Goal: Task Accomplishment & Management: Use online tool/utility

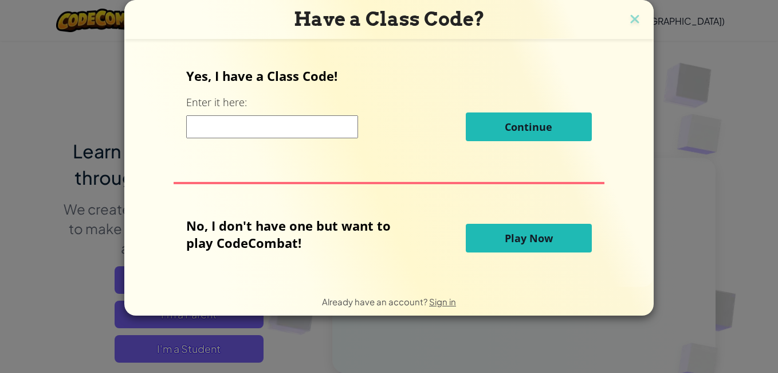
click at [518, 227] on button "Play Now" at bounding box center [529, 238] width 126 height 29
click at [515, 231] on span "Play Now" at bounding box center [529, 238] width 48 height 14
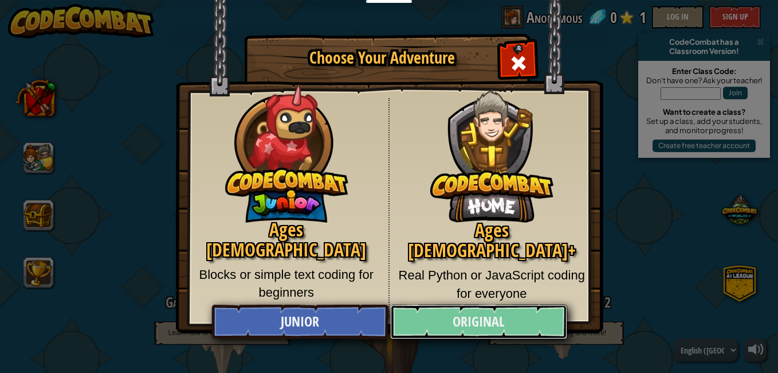
click at [515, 327] on link "Original" at bounding box center [478, 321] width 177 height 34
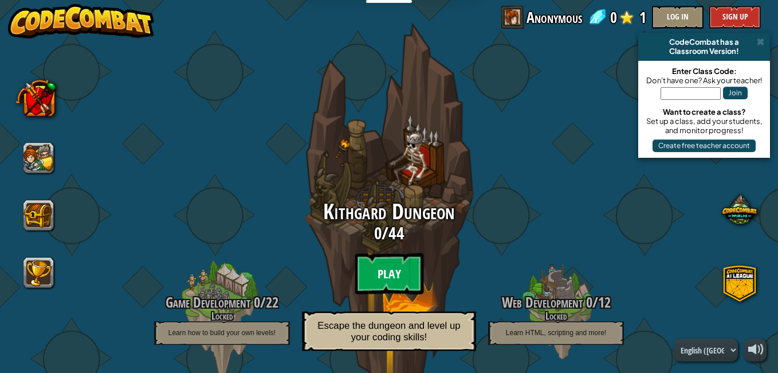
click at [397, 264] on btn "Play" at bounding box center [389, 273] width 69 height 41
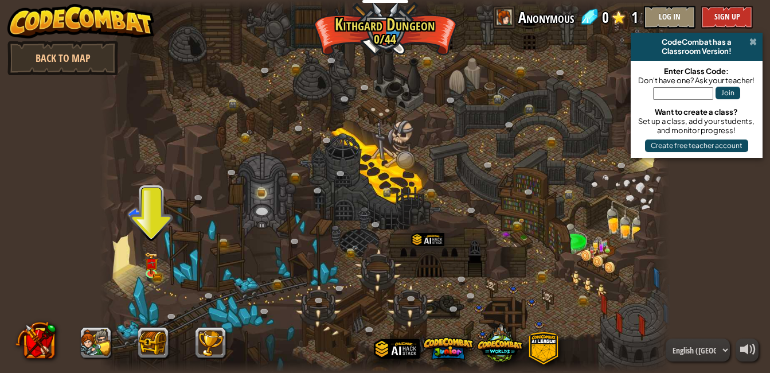
click at [754, 42] on span at bounding box center [752, 41] width 7 height 9
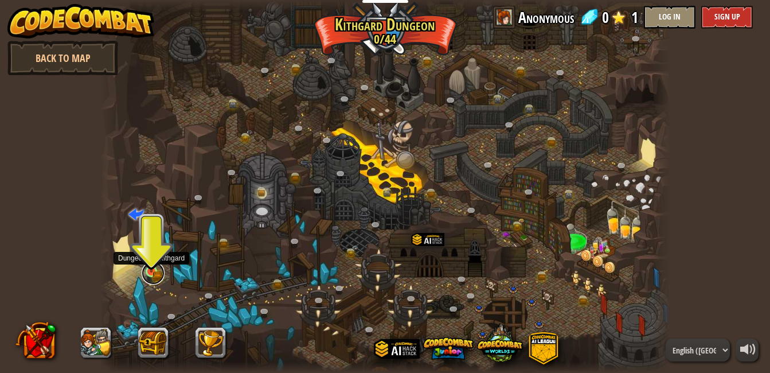
click at [155, 273] on link at bounding box center [153, 272] width 23 height 23
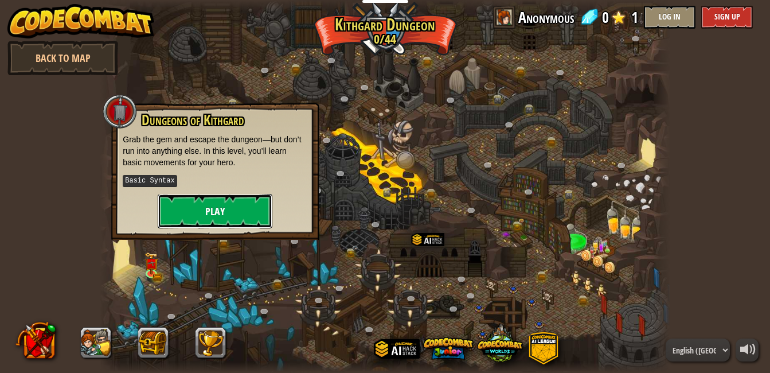
click at [223, 206] on button "Play" at bounding box center [215, 211] width 115 height 34
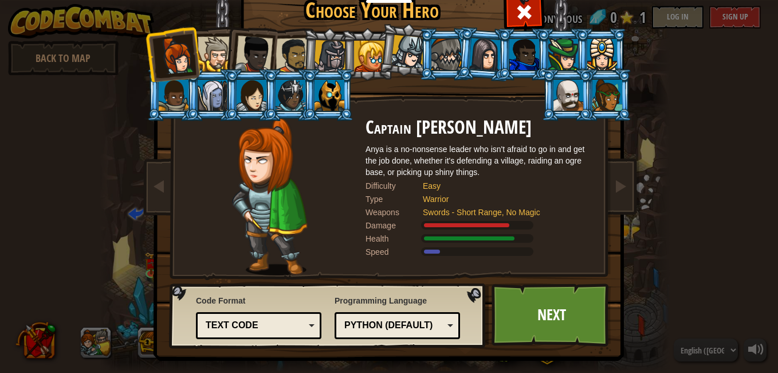
click at [620, 109] on li at bounding box center [607, 95] width 52 height 52
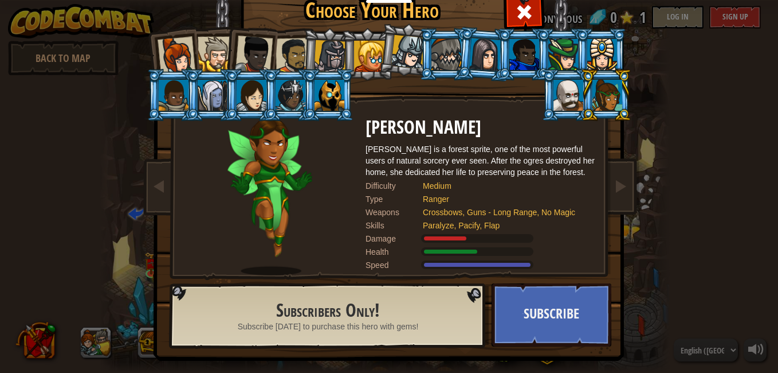
click at [364, 53] on div at bounding box center [369, 56] width 31 height 31
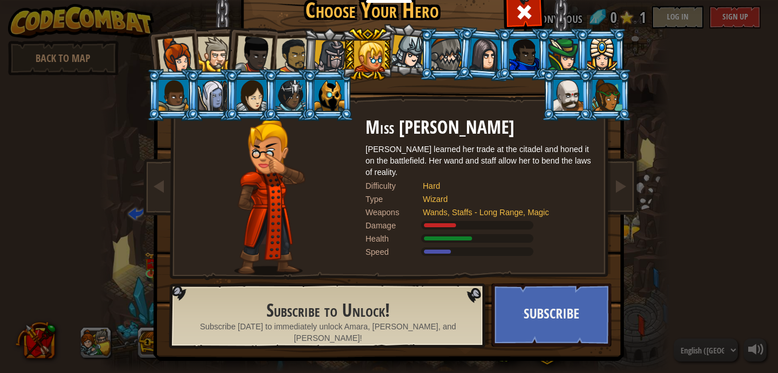
click at [393, 54] on div at bounding box center [408, 52] width 34 height 34
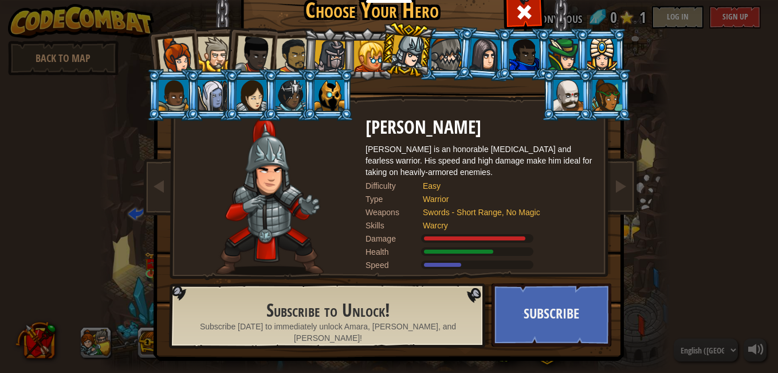
click at [298, 51] on div at bounding box center [294, 56] width 36 height 36
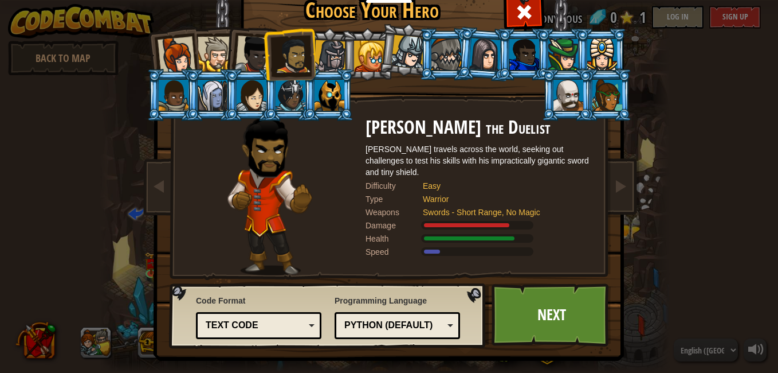
click at [222, 57] on li at bounding box center [250, 52] width 56 height 56
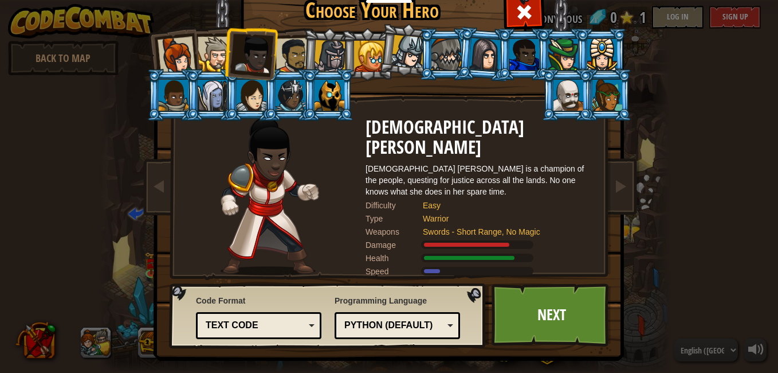
click at [284, 57] on div at bounding box center [294, 56] width 36 height 36
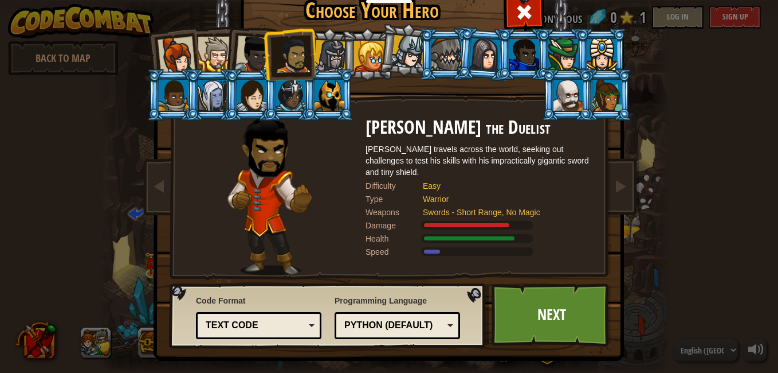
click at [291, 330] on div "Text code" at bounding box center [255, 325] width 99 height 13
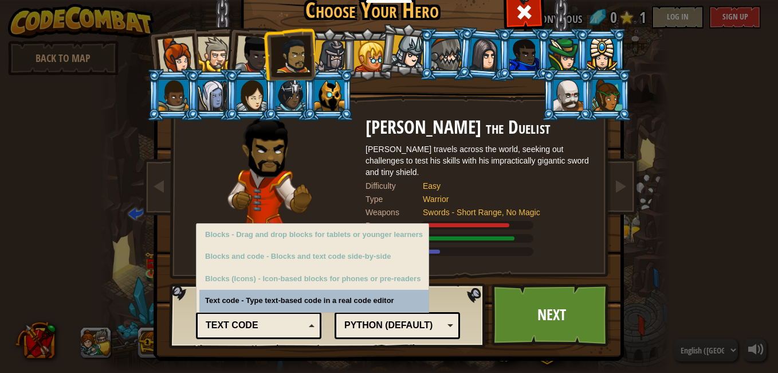
click at [303, 302] on div "Code Format Text code Blocks and code Blocks Blocks (Icons) Text code Blocks - …" at bounding box center [259, 315] width 126 height 47
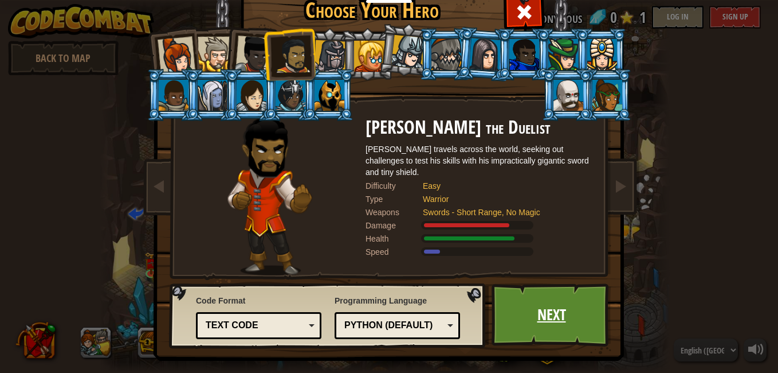
click at [526, 304] on link "Next" at bounding box center [552, 314] width 120 height 63
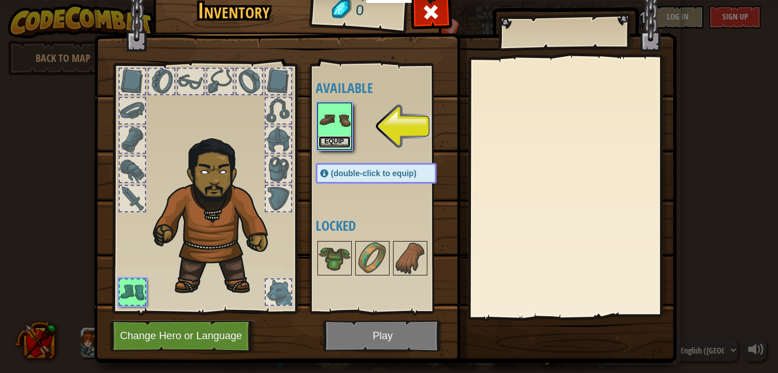
click at [330, 144] on button "Equip" at bounding box center [335, 142] width 32 height 12
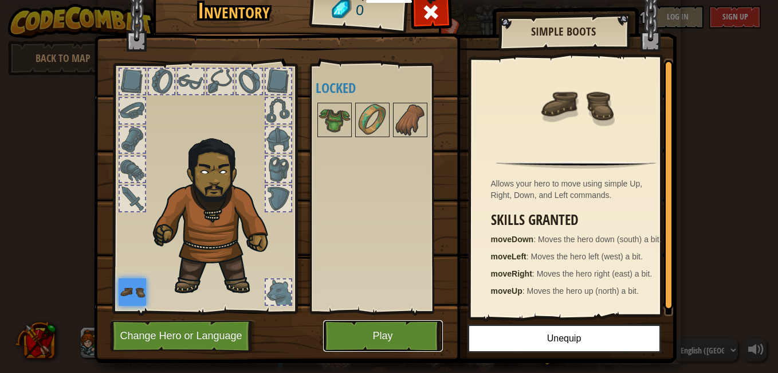
click at [422, 336] on button "Play" at bounding box center [383, 336] width 120 height 32
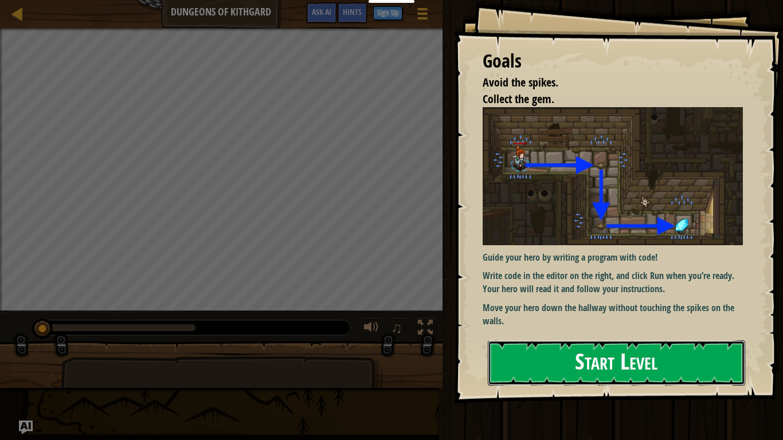
click at [573, 371] on button "Start Level" at bounding box center [616, 362] width 257 height 45
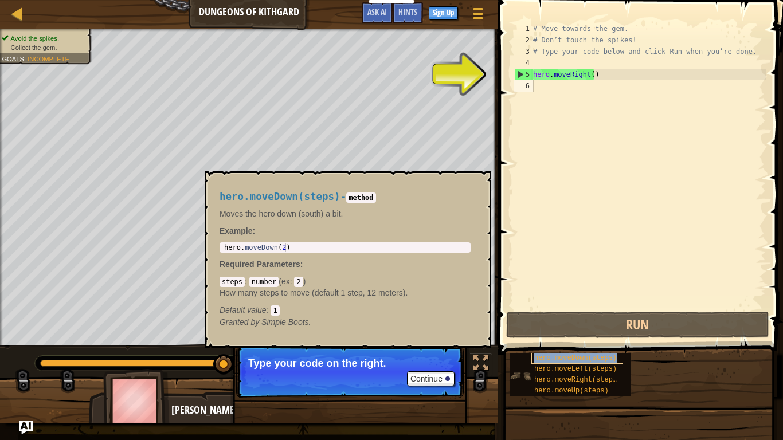
click at [605, 362] on span "hero.moveDown(steps)" at bounding box center [575, 358] width 83 height 8
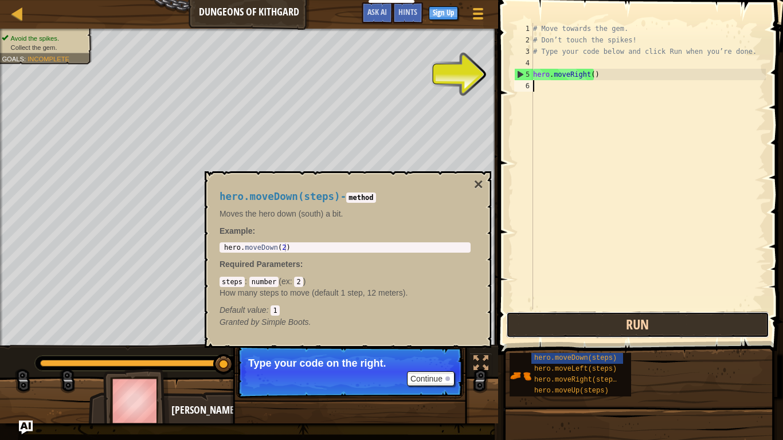
click at [595, 323] on button "Run" at bounding box center [637, 325] width 263 height 26
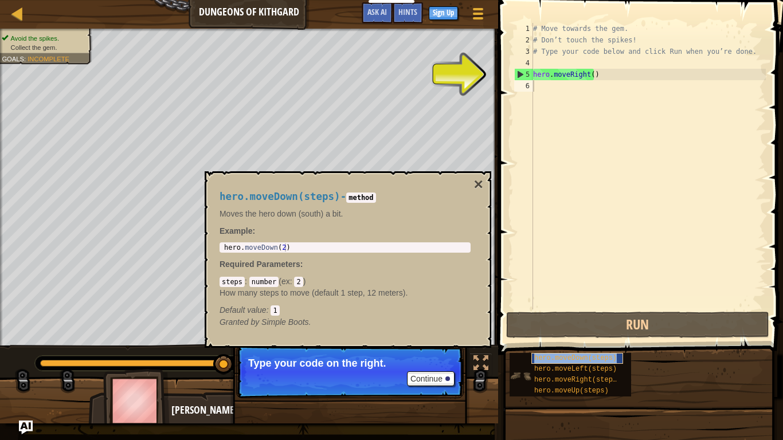
click at [594, 362] on div "hero.moveDown(steps)" at bounding box center [577, 358] width 92 height 11
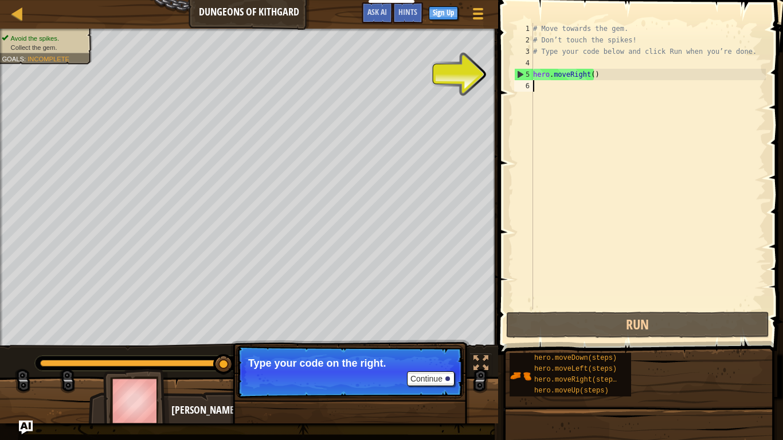
click at [542, 87] on div "# Move towards the gem. # Don’t touch the spikes! # Type your code below and cl…" at bounding box center [648, 178] width 235 height 310
type textarea "h"
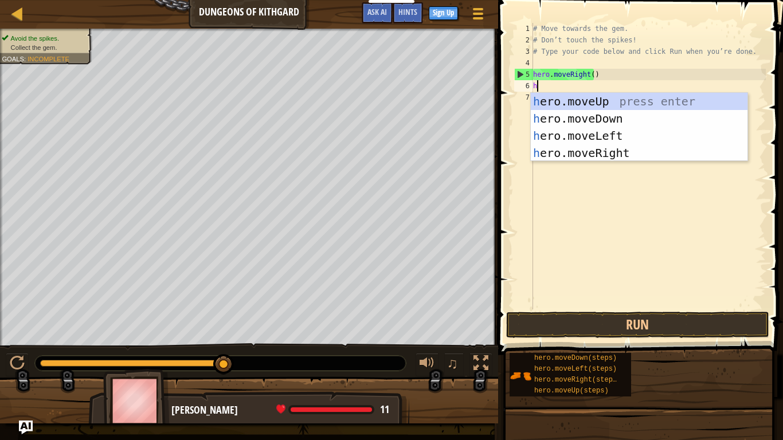
scroll to position [5, 0]
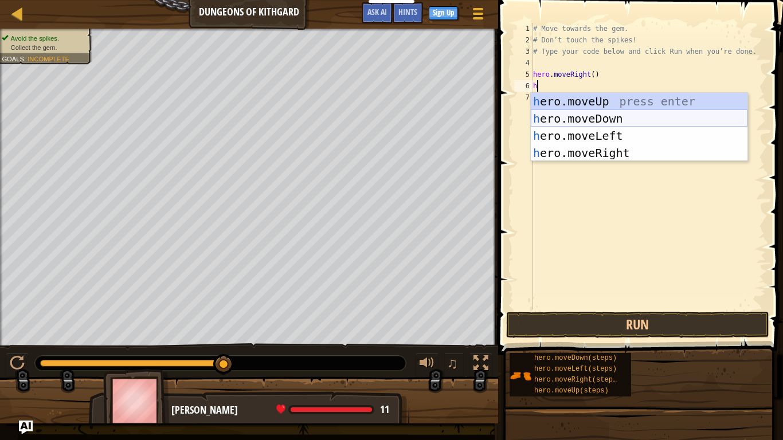
click at [554, 123] on div "h ero.moveUp press enter h ero.moveDown press enter h ero.moveLeft press enter …" at bounding box center [639, 144] width 217 height 103
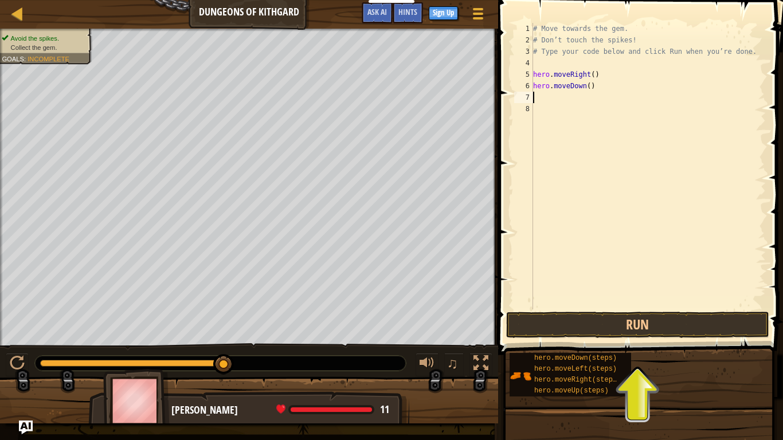
type textarea "h"
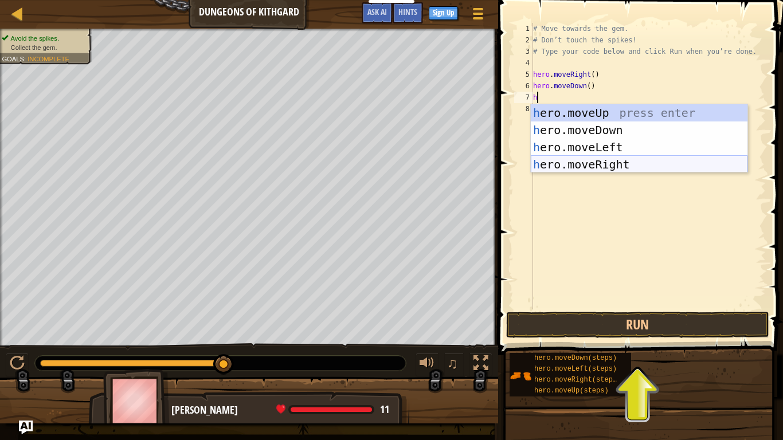
click at [582, 163] on div "h ero.moveUp press enter h ero.moveDown press enter h ero.moveLeft press enter …" at bounding box center [639, 155] width 217 height 103
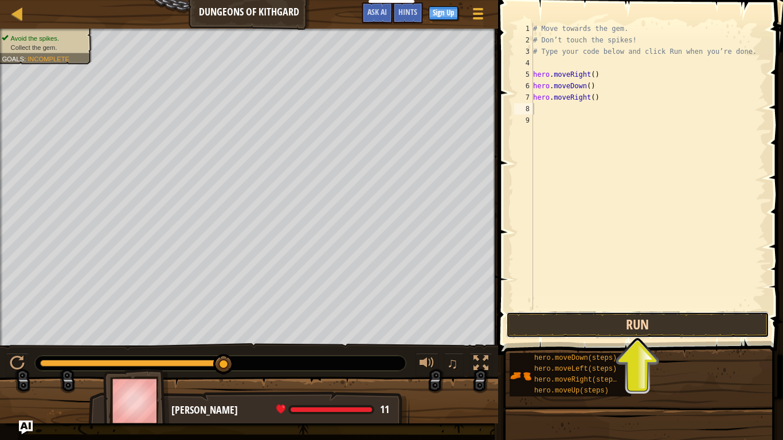
click at [602, 332] on button "Run" at bounding box center [637, 325] width 263 height 26
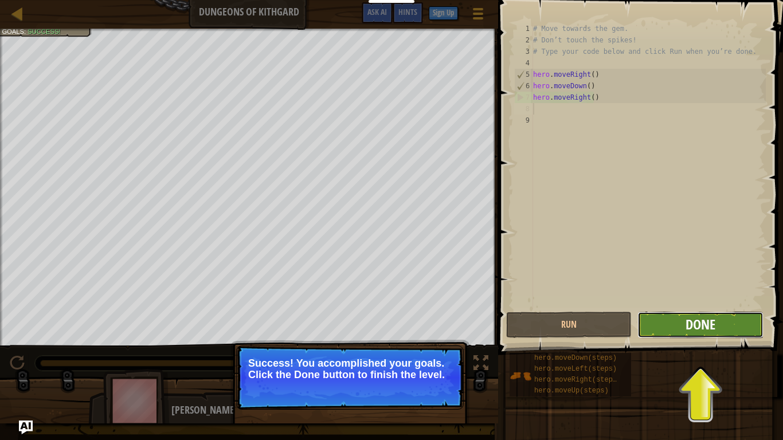
click at [694, 327] on span "Done" at bounding box center [701, 324] width 30 height 18
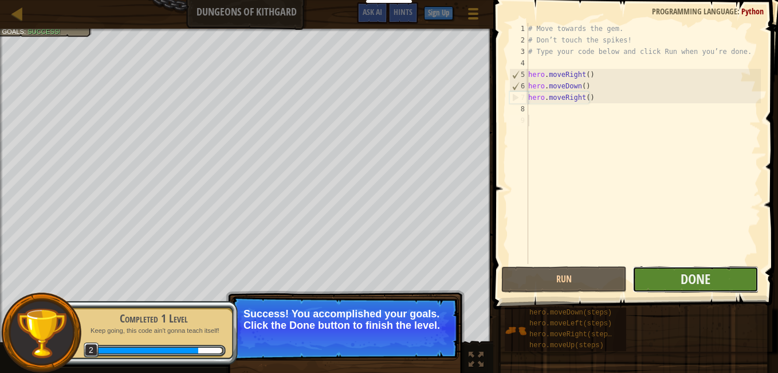
click at [688, 289] on button "Done" at bounding box center [696, 279] width 126 height 26
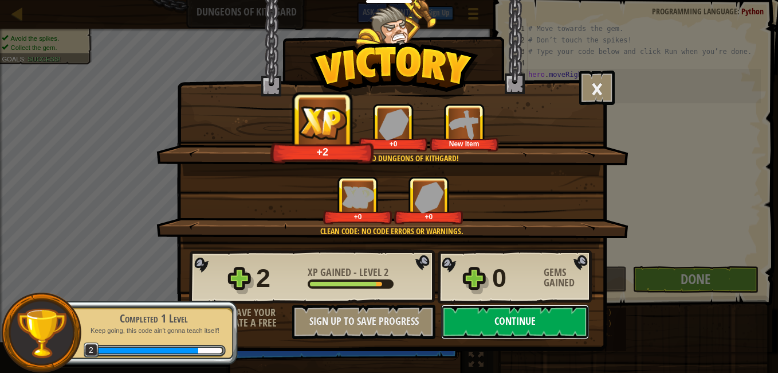
click at [494, 315] on button "Continue" at bounding box center [515, 321] width 148 height 34
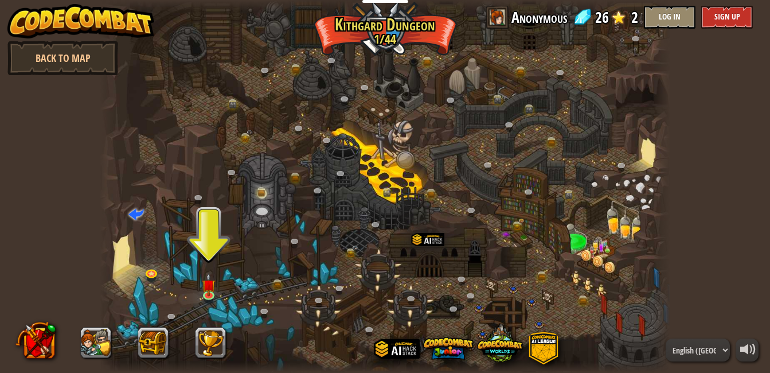
click at [214, 293] on div "Completed 1 Level Keep going, this code ain't gonna teach itself! 2" at bounding box center [147, 332] width 181 height 80
click at [214, 293] on img at bounding box center [209, 285] width 14 height 24
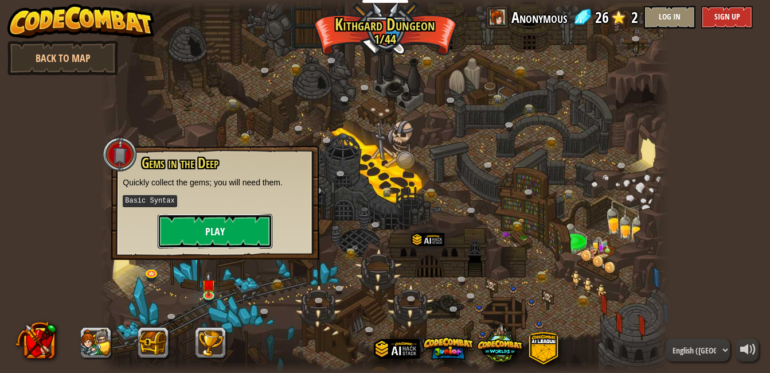
click at [228, 234] on button "Play" at bounding box center [215, 231] width 115 height 34
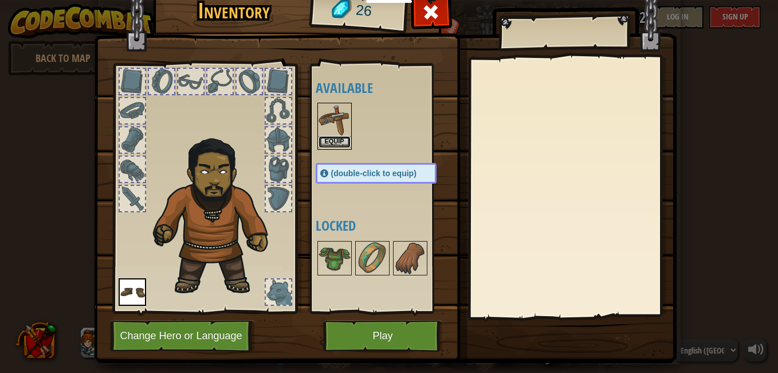
click at [323, 139] on button "Equip" at bounding box center [335, 142] width 32 height 12
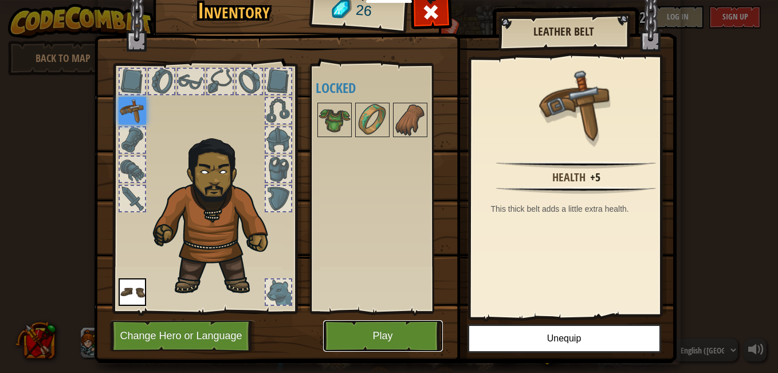
click at [386, 343] on button "Play" at bounding box center [383, 336] width 120 height 32
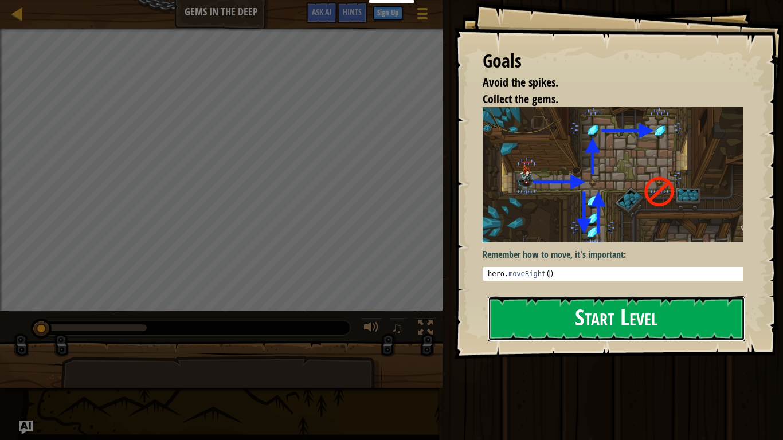
click at [566, 323] on button "Start Level" at bounding box center [616, 318] width 257 height 45
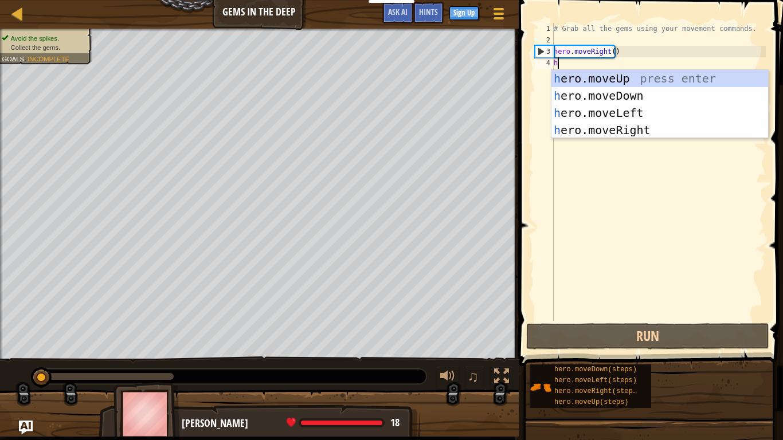
scroll to position [5, 0]
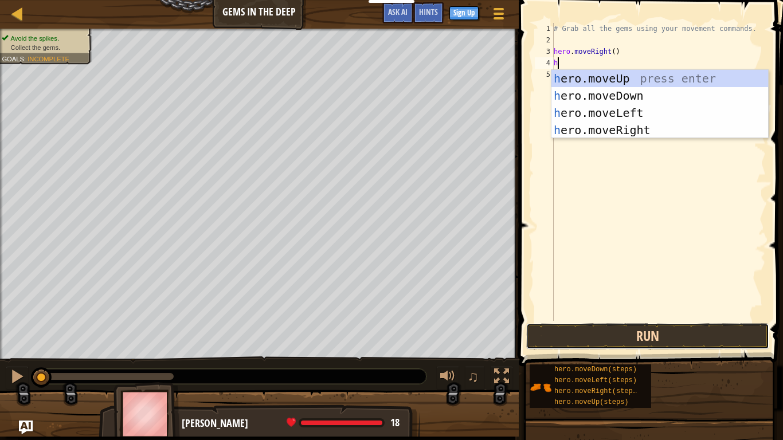
click at [567, 330] on button "Run" at bounding box center [647, 336] width 243 height 26
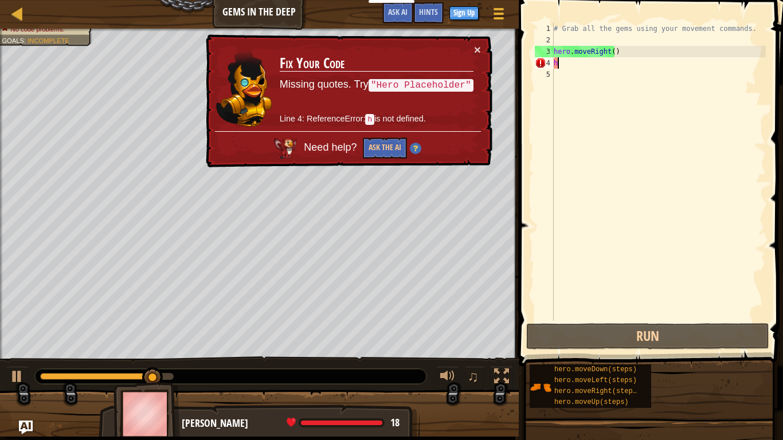
click at [583, 67] on div "# Grab all the gems using your movement commands. hero . moveRight ( ) h" at bounding box center [658, 183] width 214 height 321
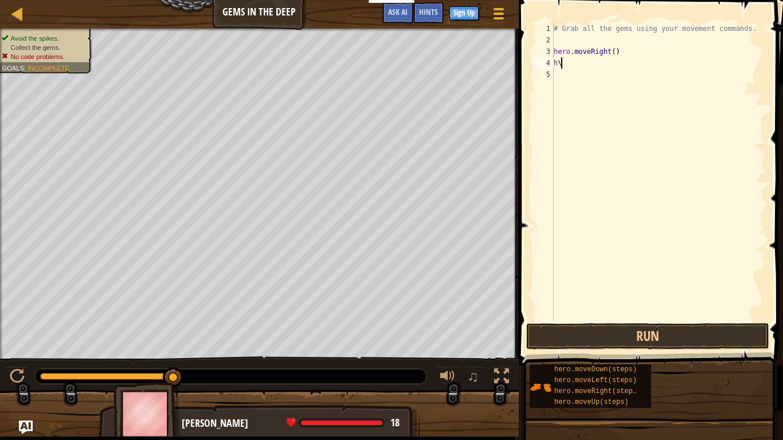
type textarea "h"
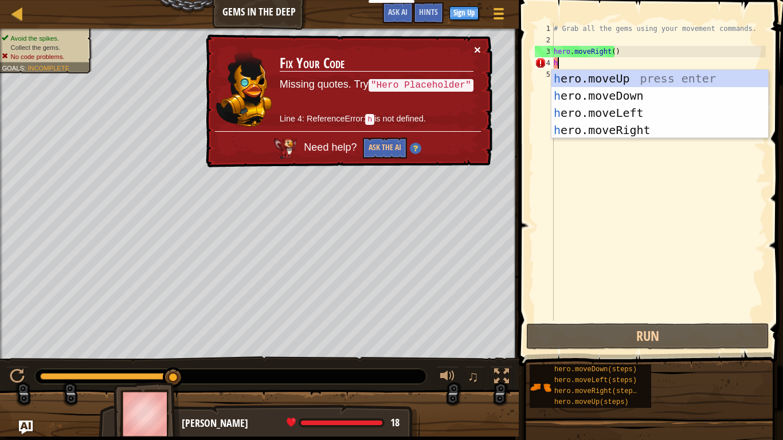
click at [478, 48] on button "×" at bounding box center [477, 50] width 7 height 12
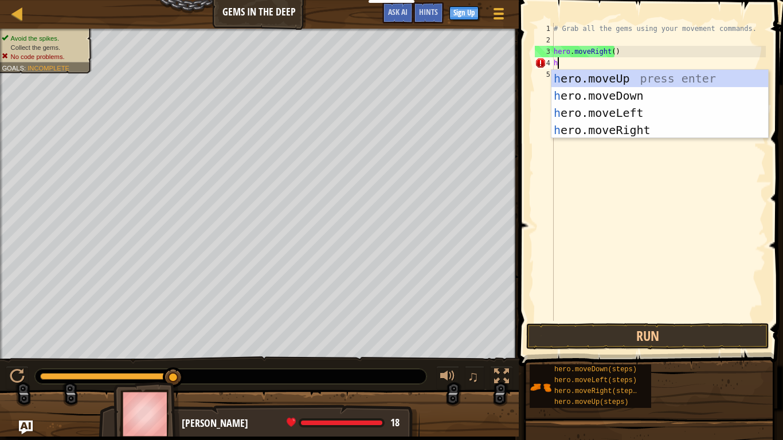
type textarea "h"
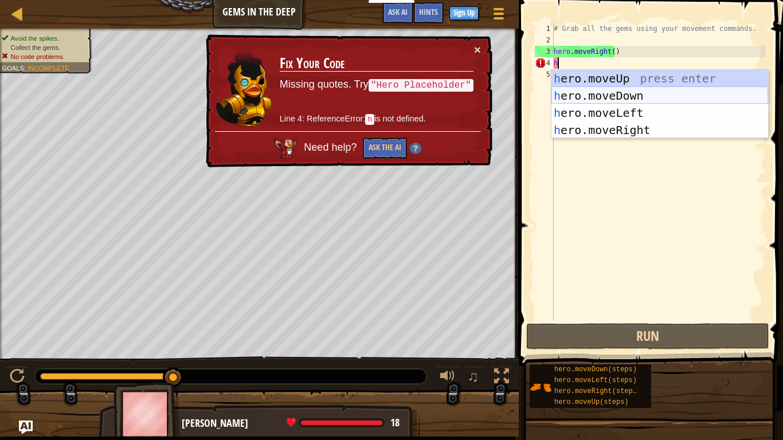
click at [618, 97] on div "h ero.moveUp press enter h ero.moveDown press enter h ero.moveLeft press enter …" at bounding box center [659, 121] width 217 height 103
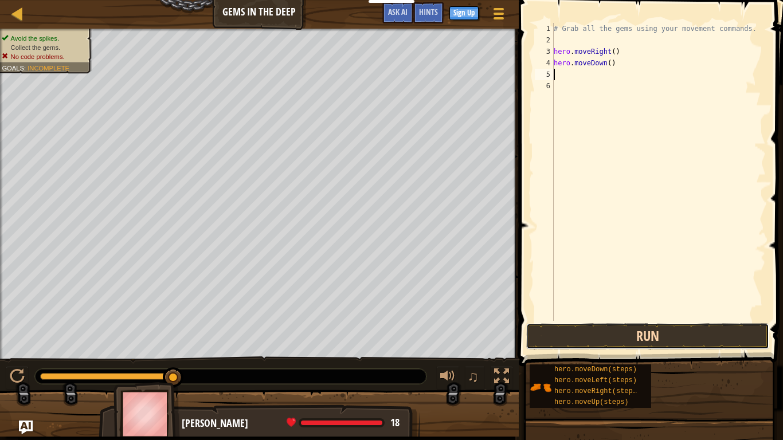
click at [630, 345] on button "Run" at bounding box center [647, 336] width 243 height 26
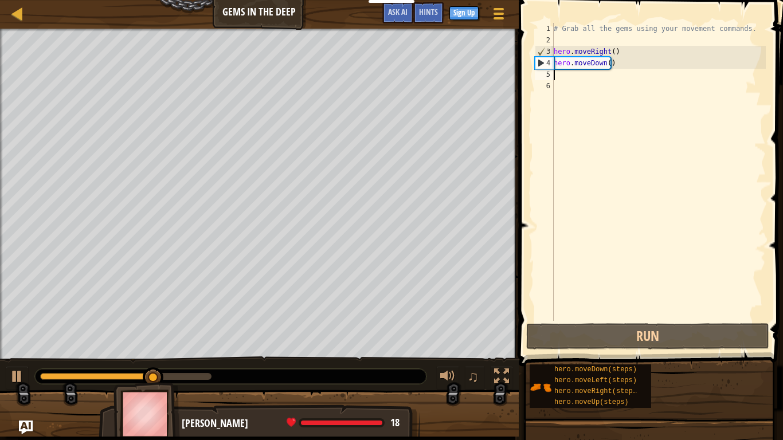
click at [577, 75] on div "# Grab all the gems using your movement commands. hero . moveRight ( ) hero . m…" at bounding box center [658, 183] width 214 height 321
type textarea "h"
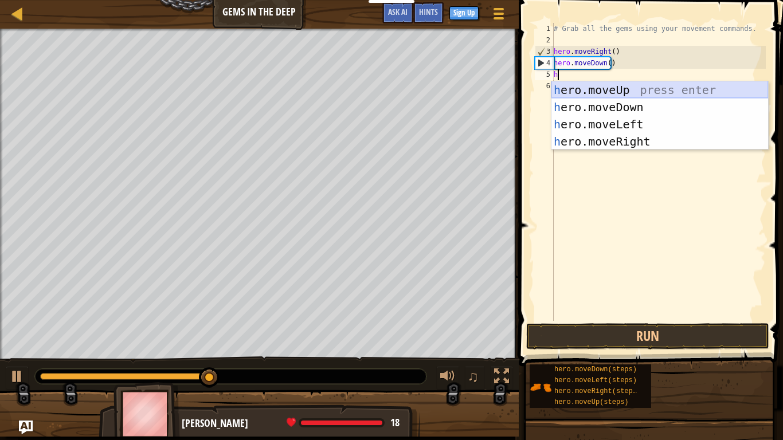
click at [621, 93] on div "h ero.moveUp press enter h ero.moveDown press enter h ero.moveLeft press enter …" at bounding box center [659, 132] width 217 height 103
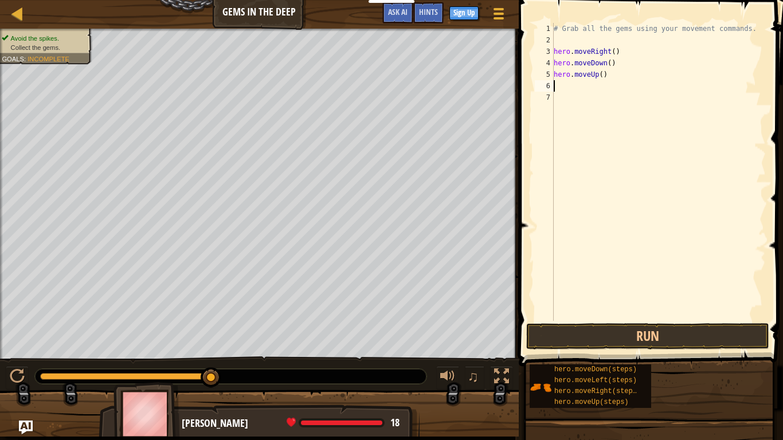
click at [600, 89] on div "# Grab all the gems using your movement commands. hero . moveRight ( ) hero . m…" at bounding box center [658, 183] width 214 height 321
type textarea "h"
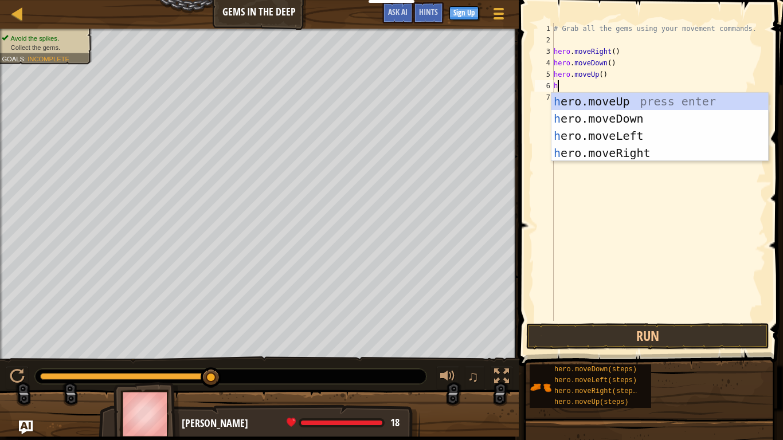
click at [652, 104] on div "h ero.moveUp press enter h ero.moveDown press enter h ero.moveLeft press enter …" at bounding box center [659, 144] width 217 height 103
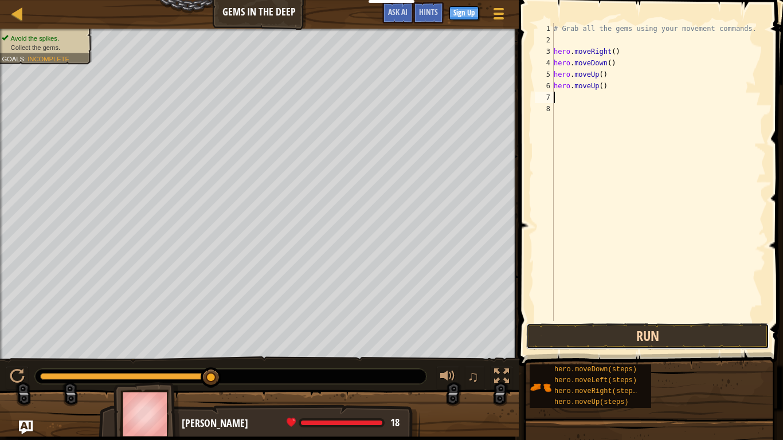
click at [656, 326] on button "Run" at bounding box center [647, 336] width 243 height 26
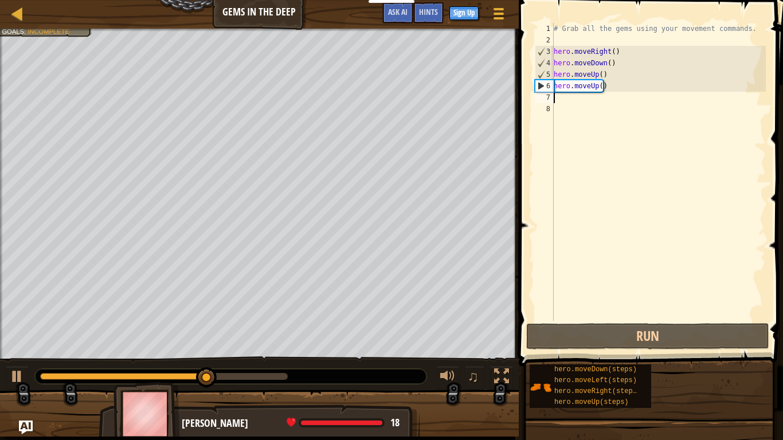
click at [585, 97] on div "# Grab all the gems using your movement commands. hero . moveRight ( ) hero . m…" at bounding box center [658, 183] width 214 height 321
type textarea "h"
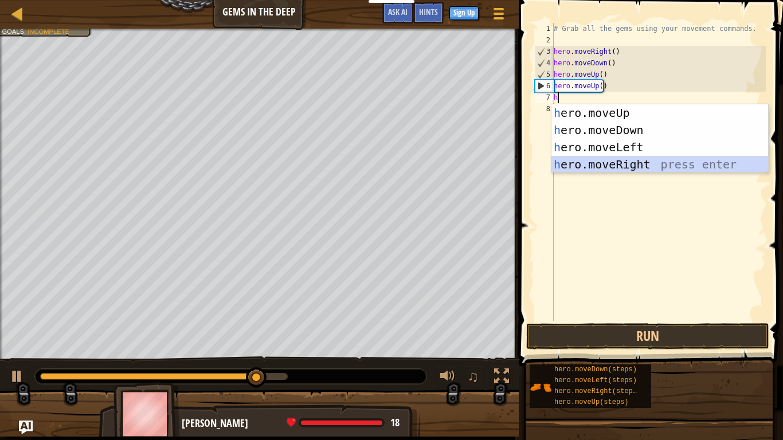
click at [598, 159] on div "h ero.moveUp press enter h ero.moveDown press enter h ero.moveLeft press enter …" at bounding box center [659, 155] width 217 height 103
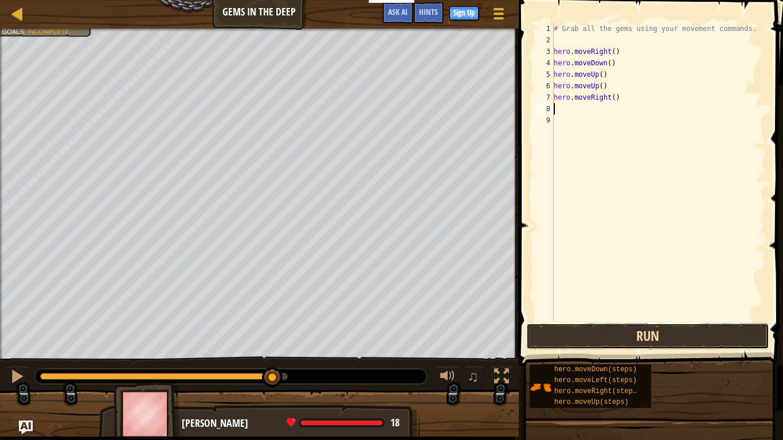
click at [626, 338] on button "Run" at bounding box center [647, 336] width 243 height 26
